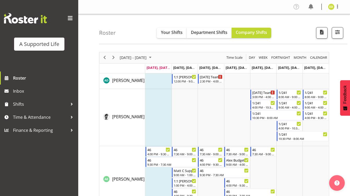
click at [154, 34] on div "Roster Your Shifts Department Shifts Company Shifts All Locations Clear [STREET…" at bounding box center [223, 29] width 248 height 30
click at [159, 35] on button "Your Shifts" at bounding box center [172, 33] width 30 height 10
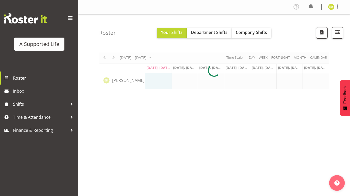
click at [158, 56] on div at bounding box center [214, 70] width 230 height 37
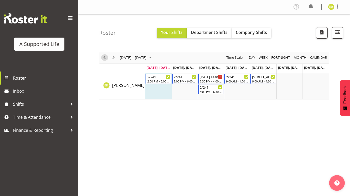
click at [106, 58] on span "Previous" at bounding box center [104, 57] width 6 height 7
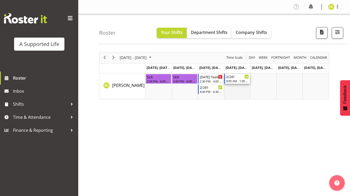
drag, startPoint x: 238, startPoint y: 80, endPoint x: 238, endPoint y: 97, distance: 17.2
click at [238, 97] on div "Sick 2:00 PM - 6:00 PM Sick 2:00 PM - 6:00 PM [DATE] Team Meeting 2:30 PM - 4:0…" at bounding box center [237, 86] width 184 height 26
click at [238, 97] on td "Timeline Week of August 4, 2025" at bounding box center [237, 86] width 26 height 26
click at [247, 77] on icon "Timeline Week of August 4, 2025" at bounding box center [246, 77] width 3 height 2
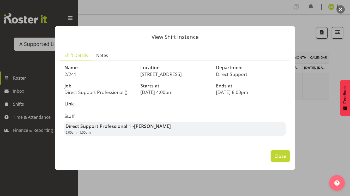
click at [284, 157] on span "Close" at bounding box center [280, 156] width 12 height 7
